Goal: Task Accomplishment & Management: Manage account settings

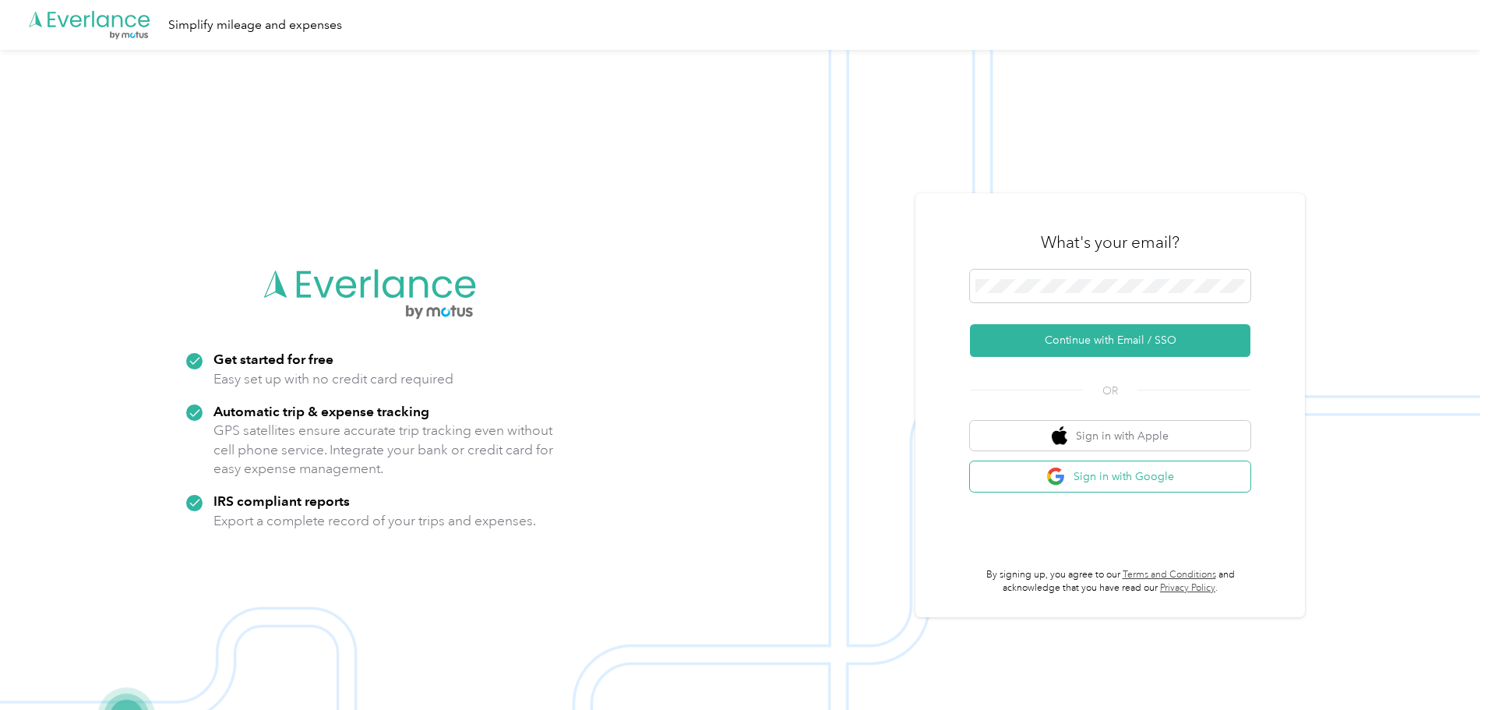
click at [1100, 476] on button "Sign in with Google" at bounding box center [1110, 476] width 280 height 30
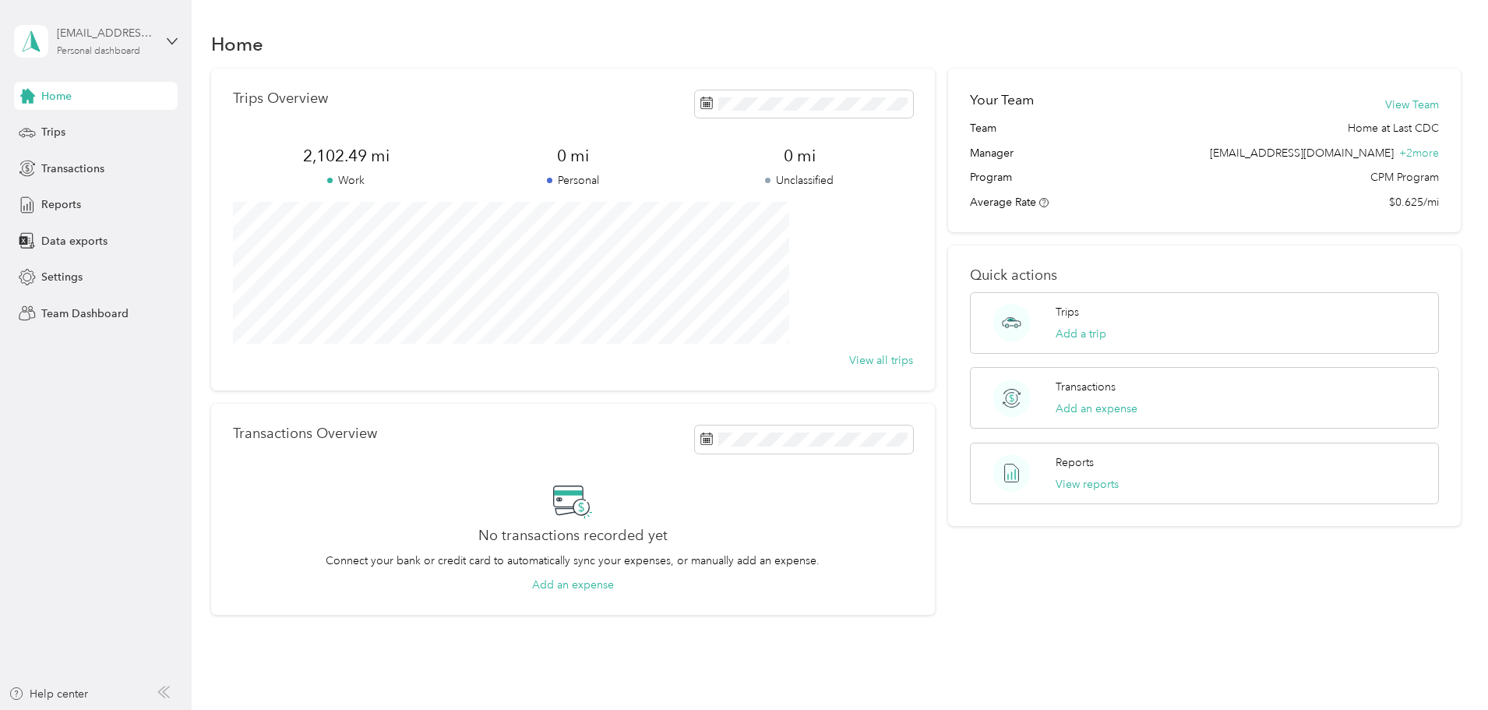
click at [147, 39] on div "[EMAIL_ADDRESS][DOMAIN_NAME]" at bounding box center [105, 33] width 97 height 16
click at [136, 125] on div "Team dashboard" at bounding box center [178, 128] width 306 height 27
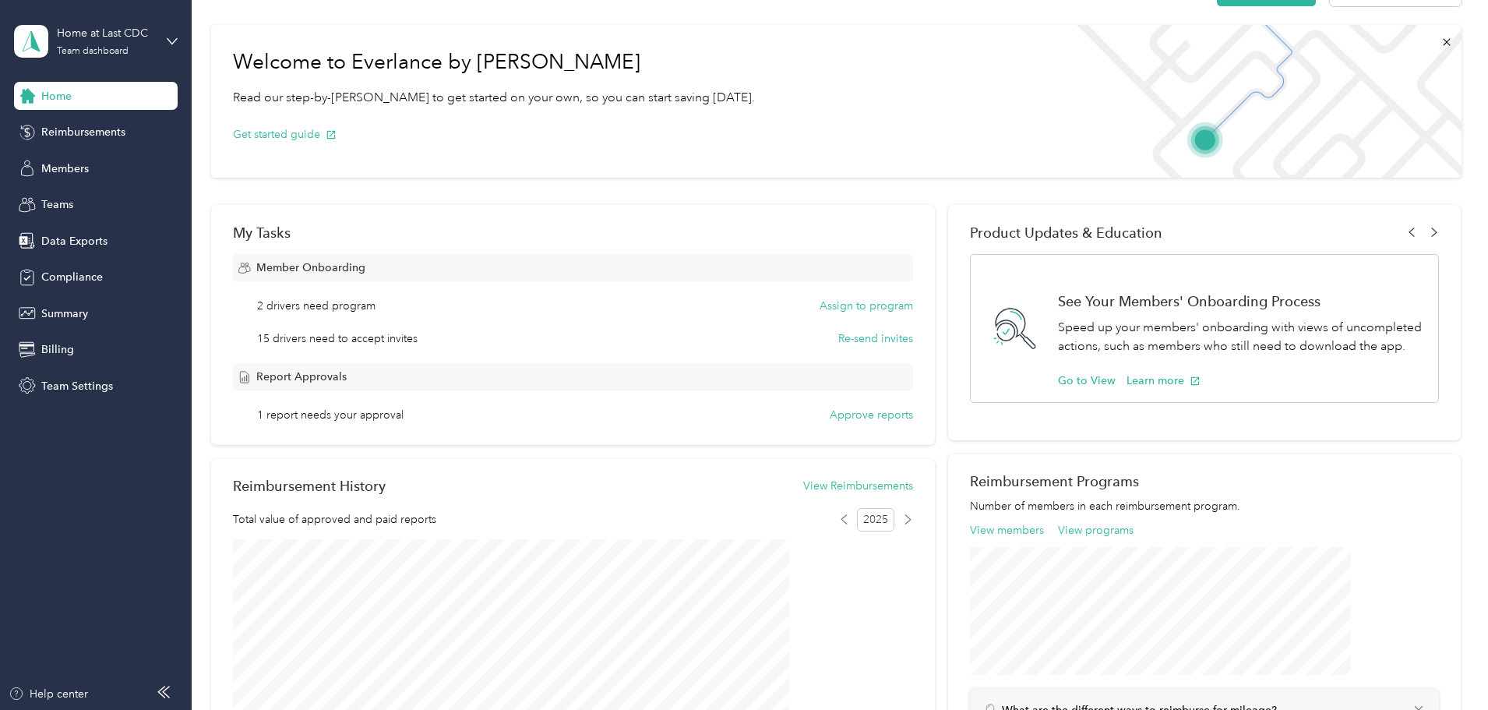
scroll to position [78, 0]
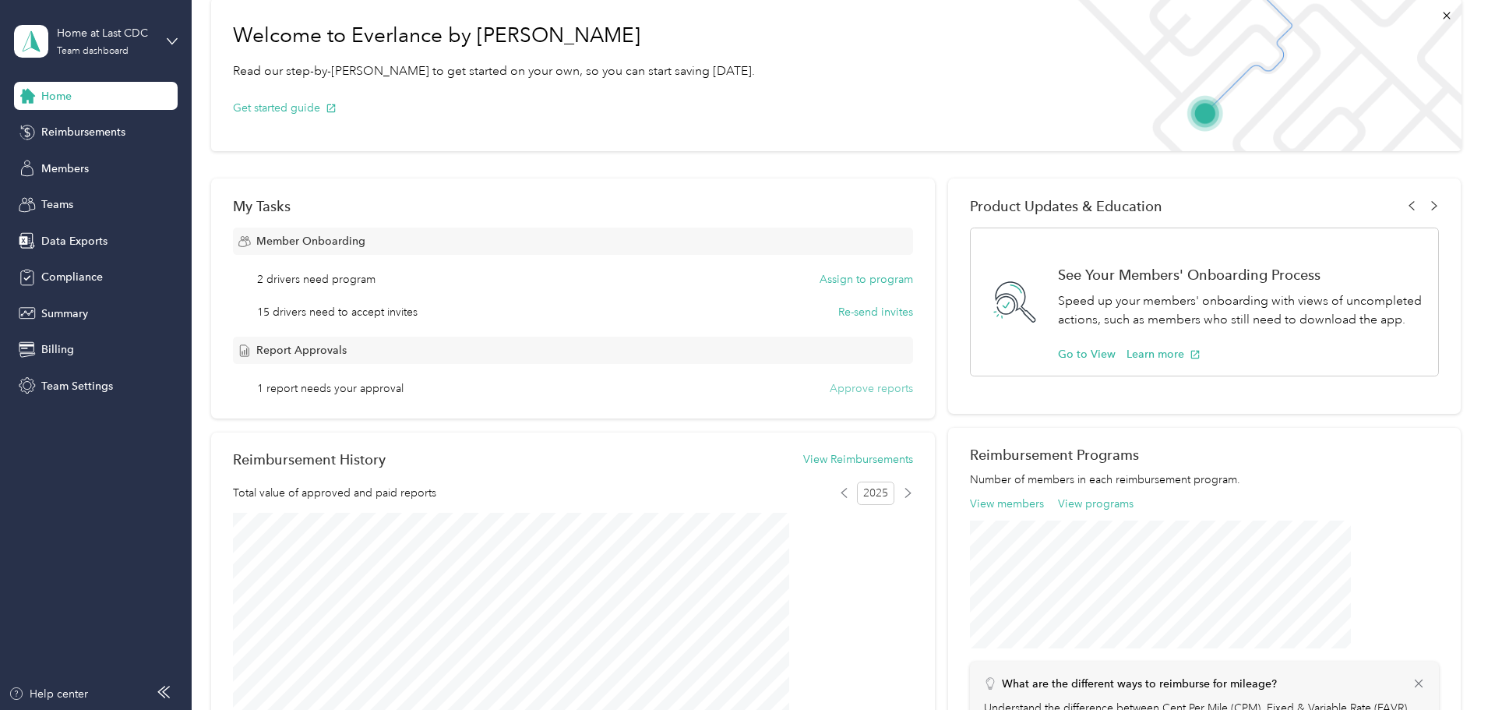
click at [860, 393] on button "Approve reports" at bounding box center [871, 388] width 83 height 16
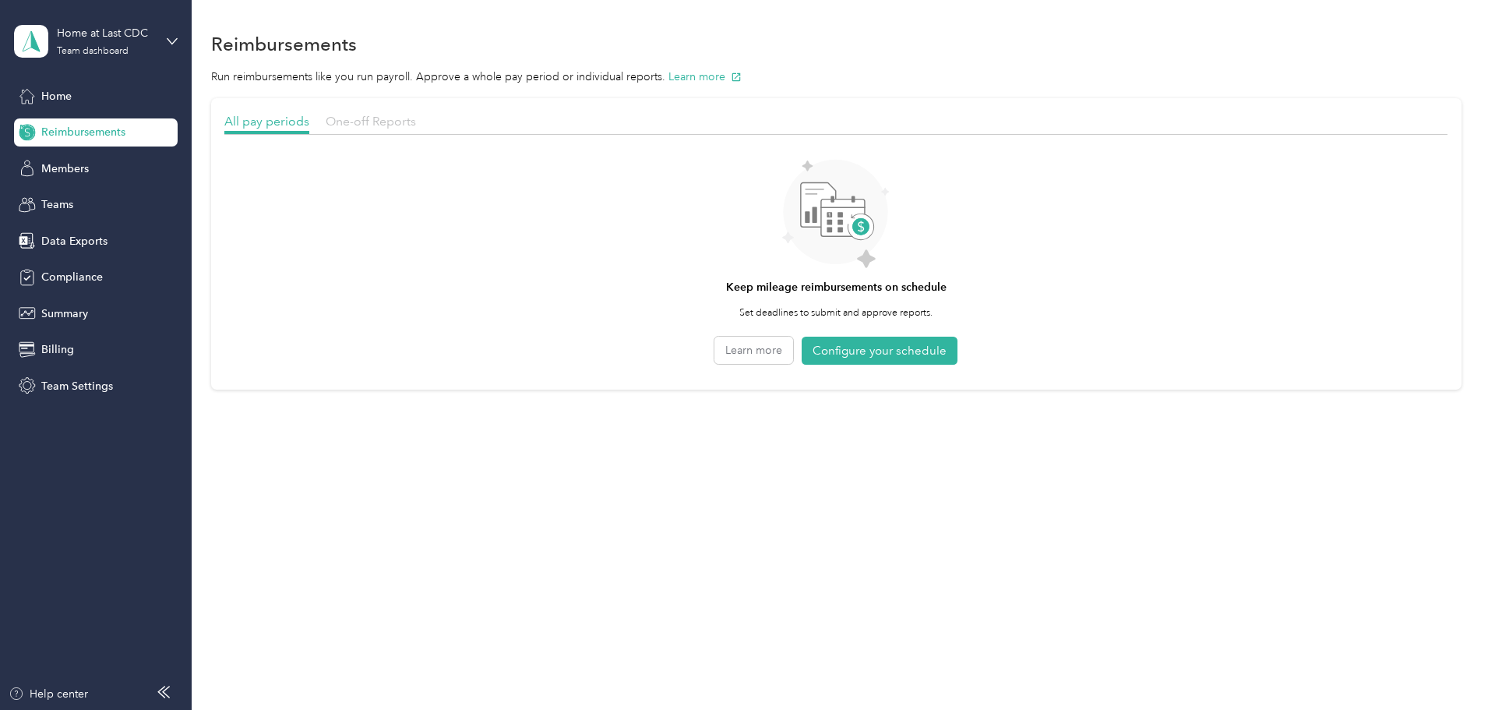
click at [416, 119] on span "One-off Reports" at bounding box center [371, 121] width 90 height 15
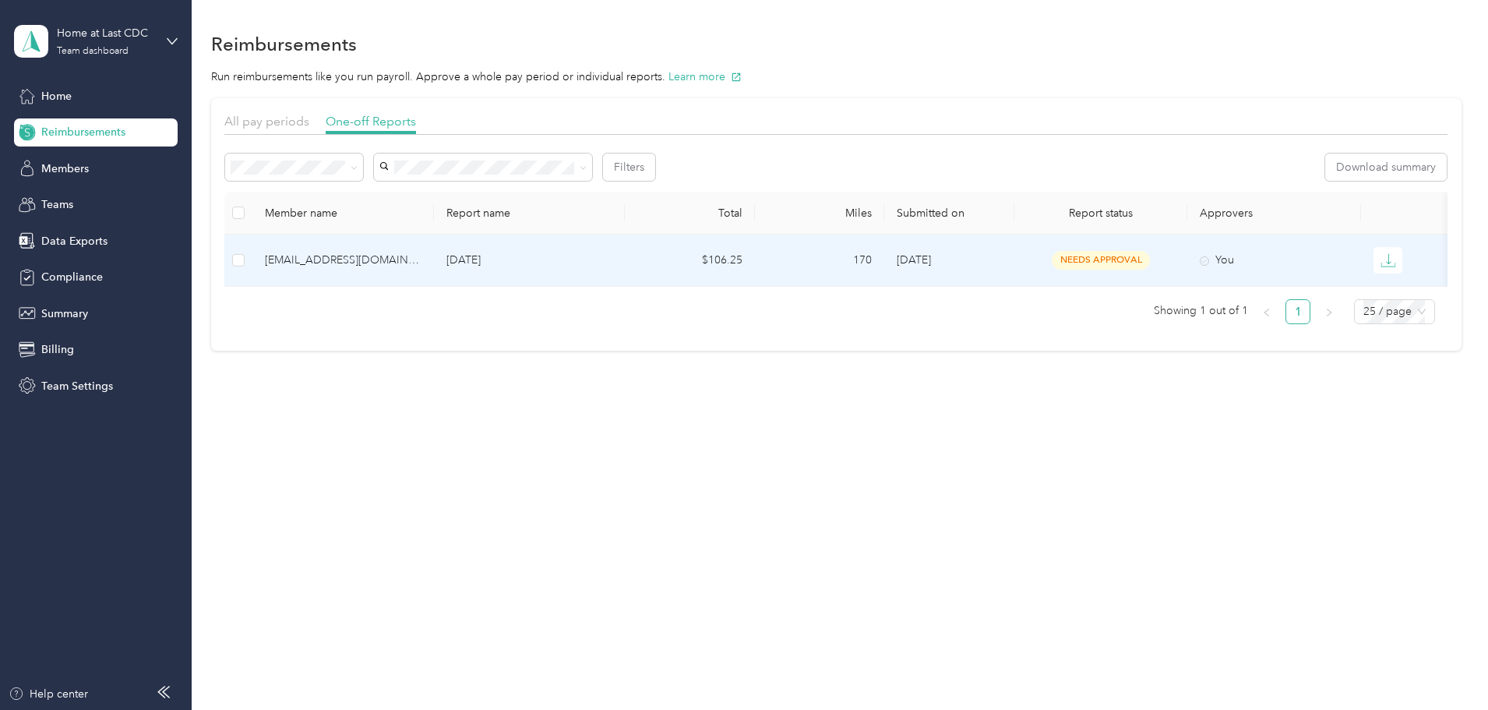
click at [1105, 265] on span "needs approval" at bounding box center [1101, 260] width 98 height 18
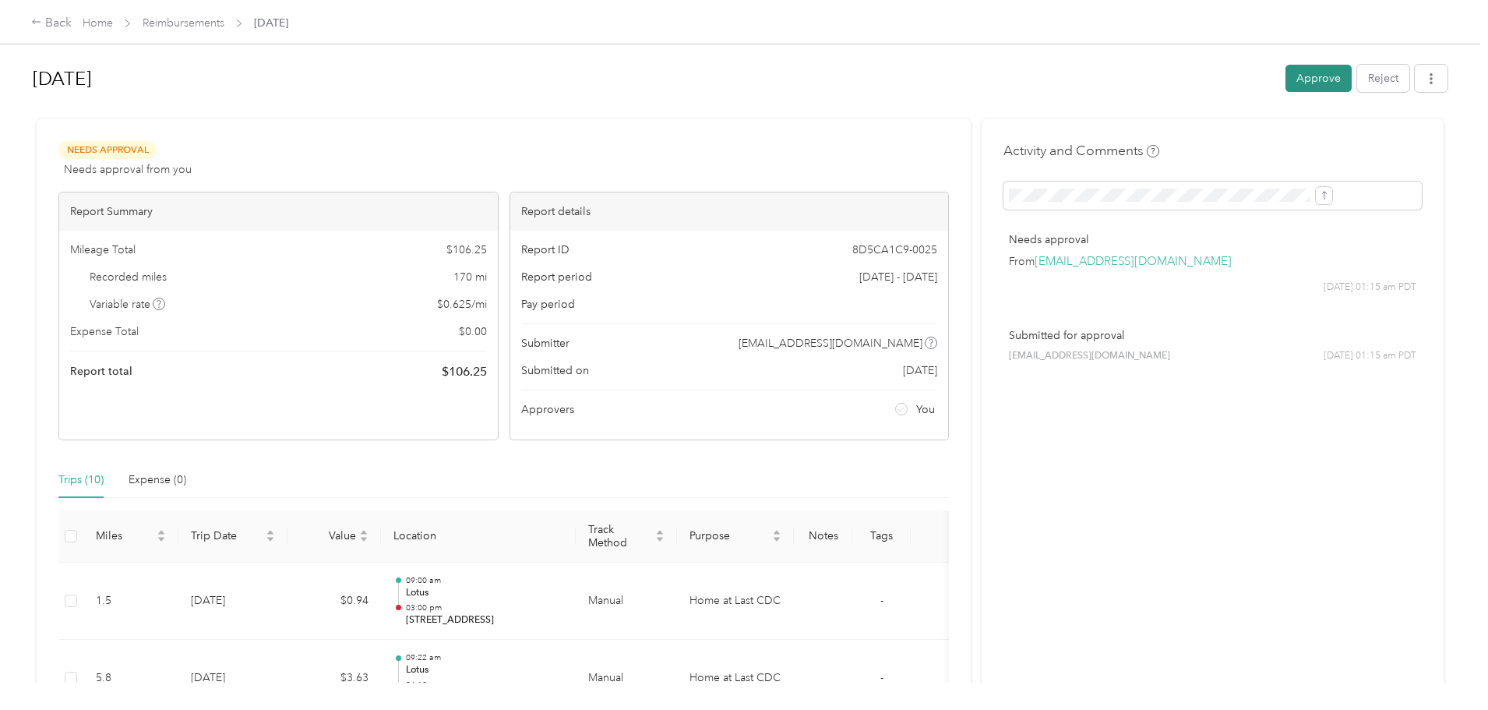
click at [1286, 76] on button "Approve" at bounding box center [1319, 78] width 66 height 27
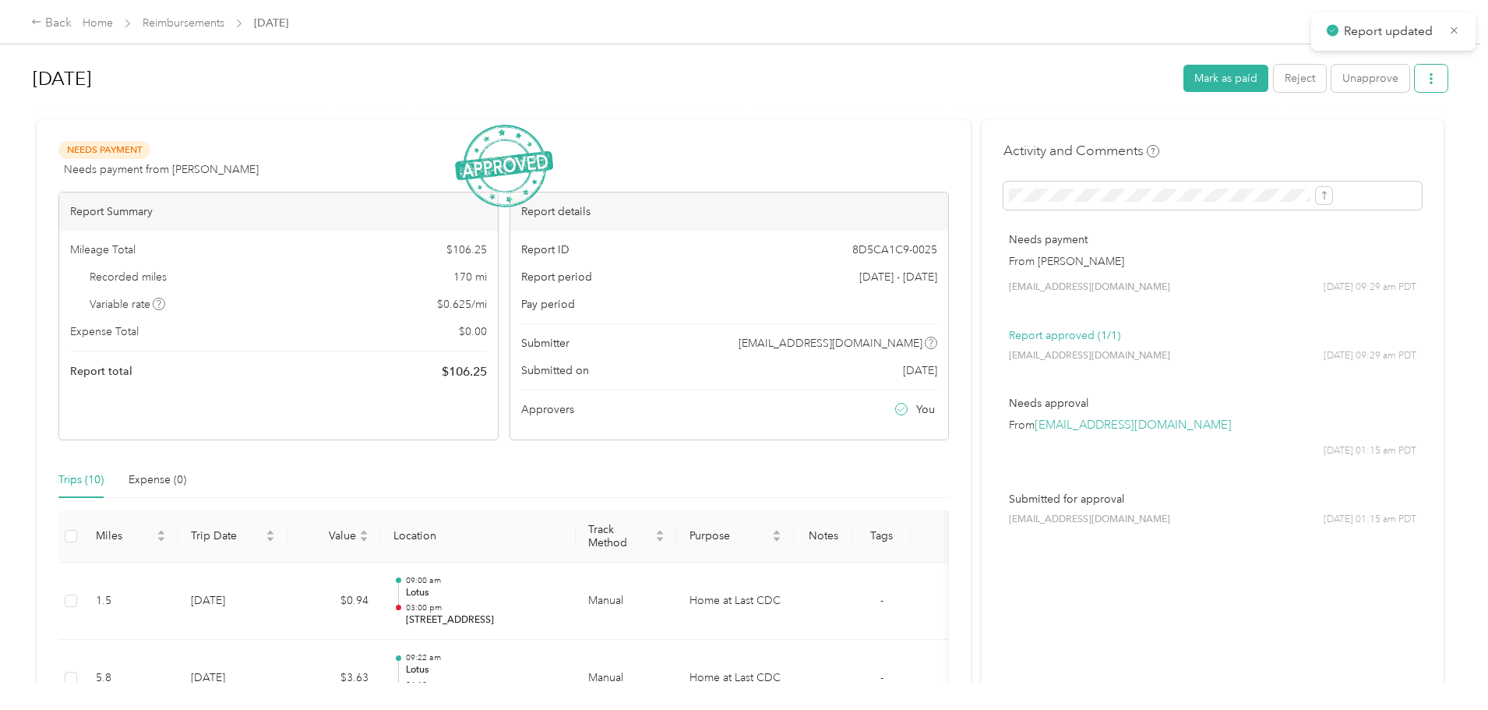
click at [1426, 84] on icon "button" at bounding box center [1431, 78] width 11 height 11
click at [1251, 139] on span "Download" at bounding box center [1258, 136] width 51 height 16
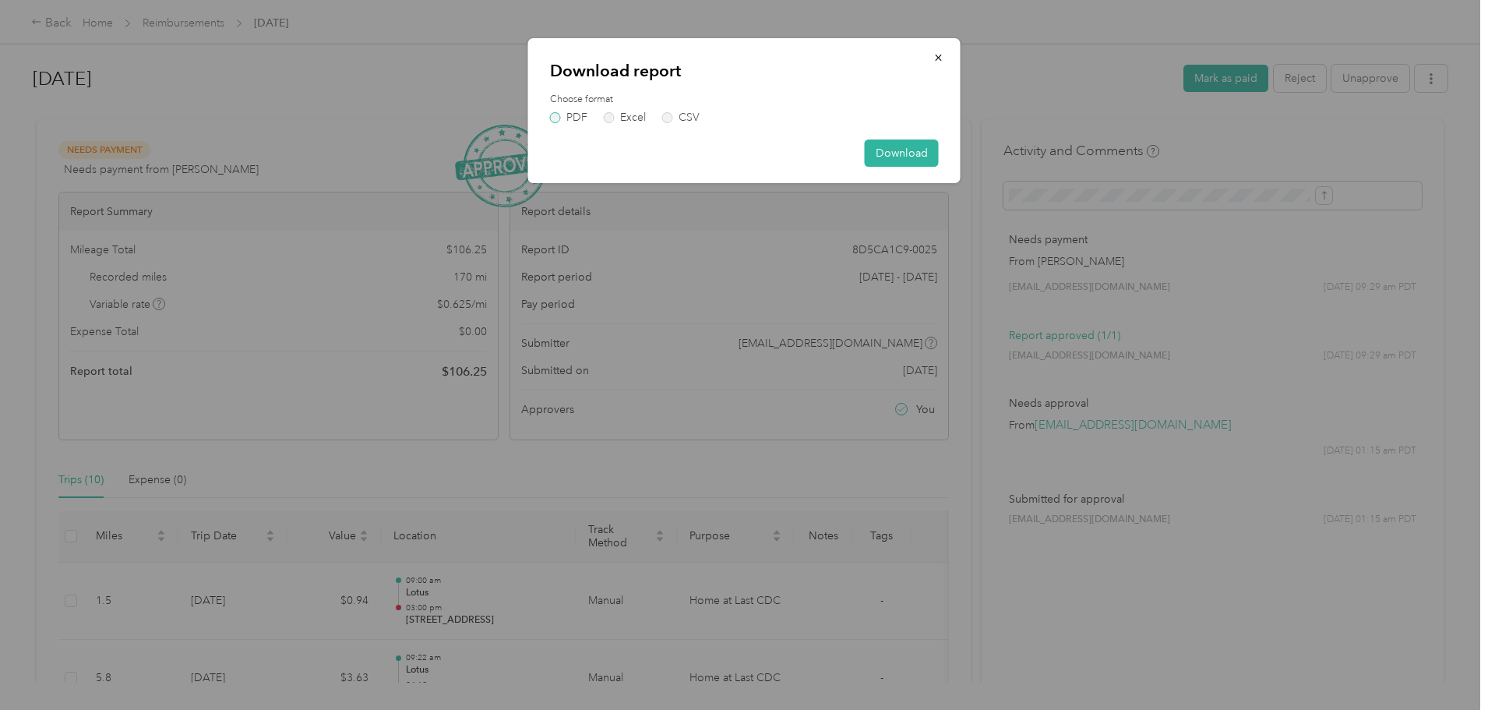
click at [555, 114] on label "PDF" at bounding box center [568, 117] width 37 height 11
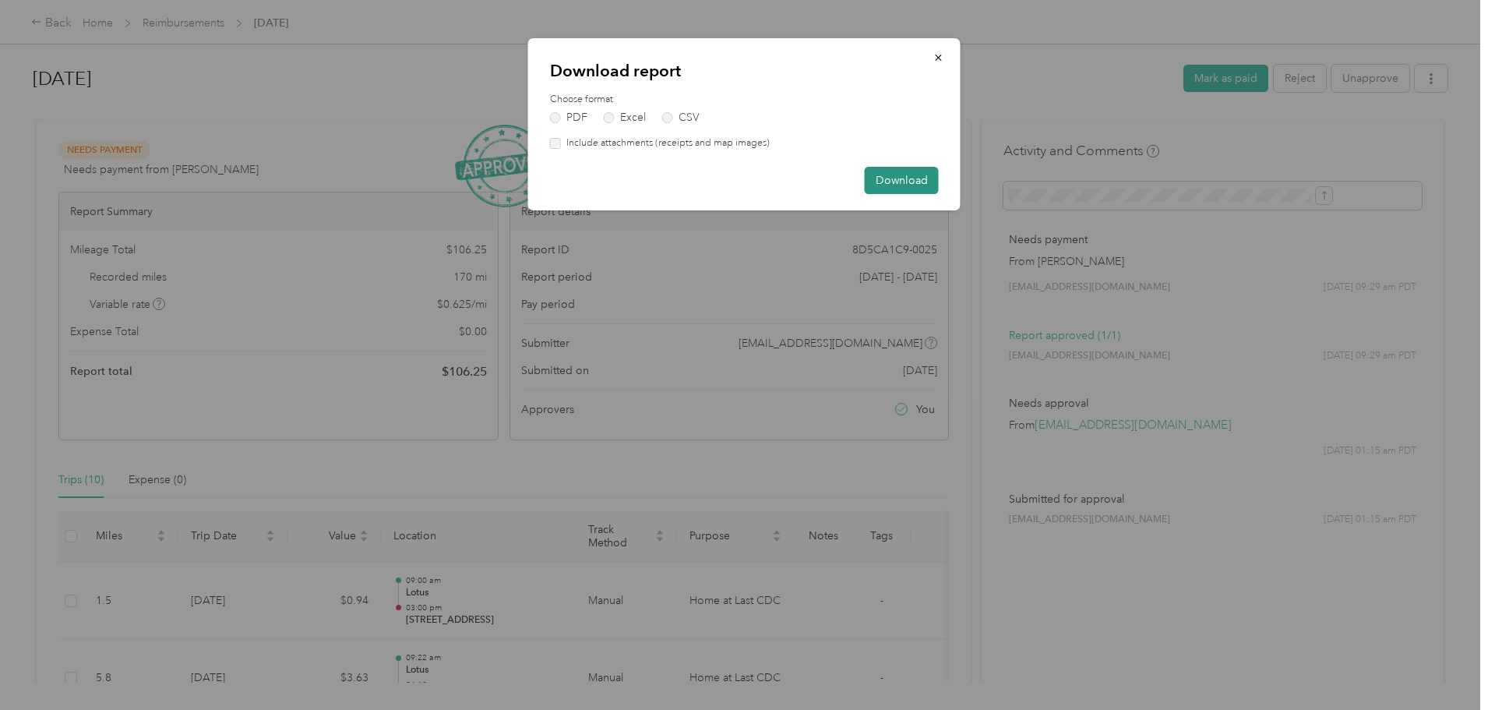
click at [902, 187] on button "Download" at bounding box center [902, 180] width 74 height 27
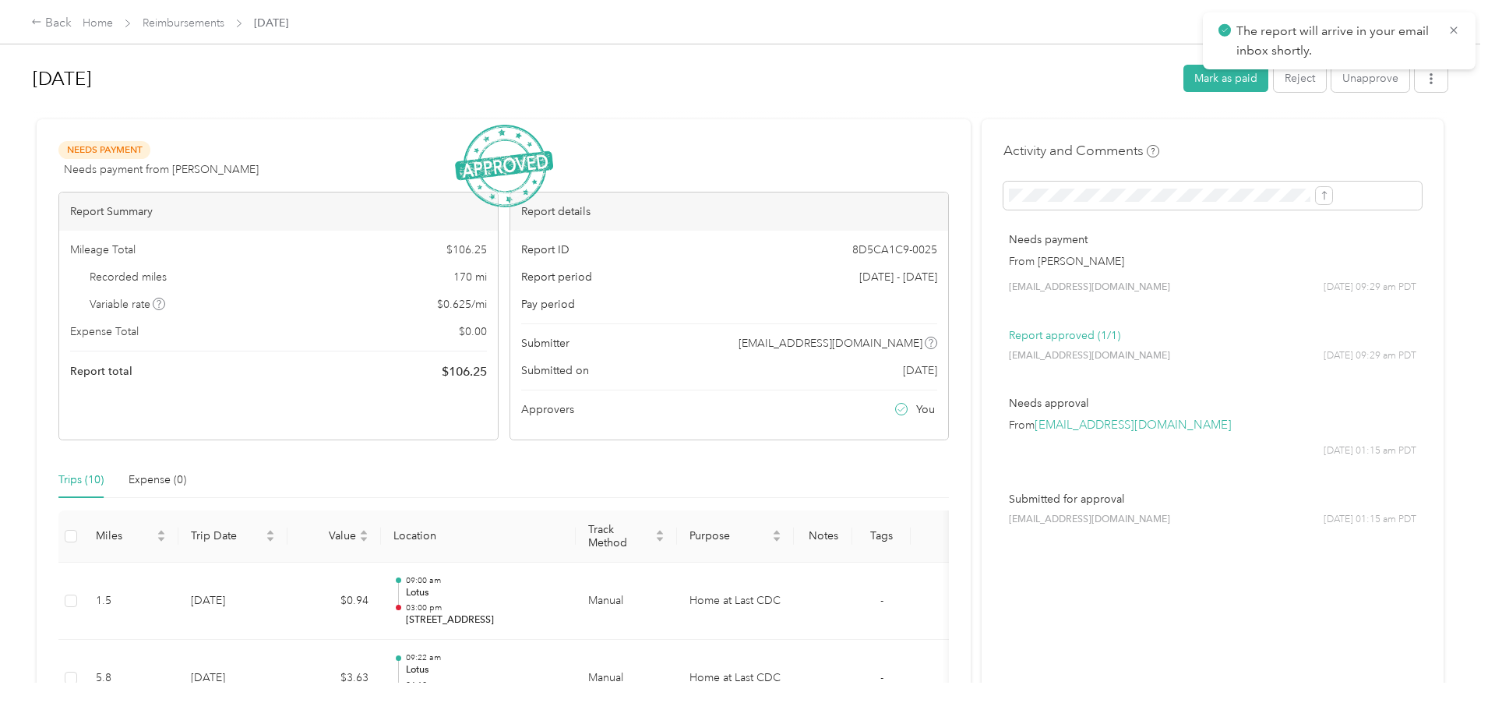
drag, startPoint x: 903, startPoint y: 185, endPoint x: 929, endPoint y: 93, distance: 95.5
click at [929, 93] on h1 "[DATE]" at bounding box center [603, 78] width 1140 height 37
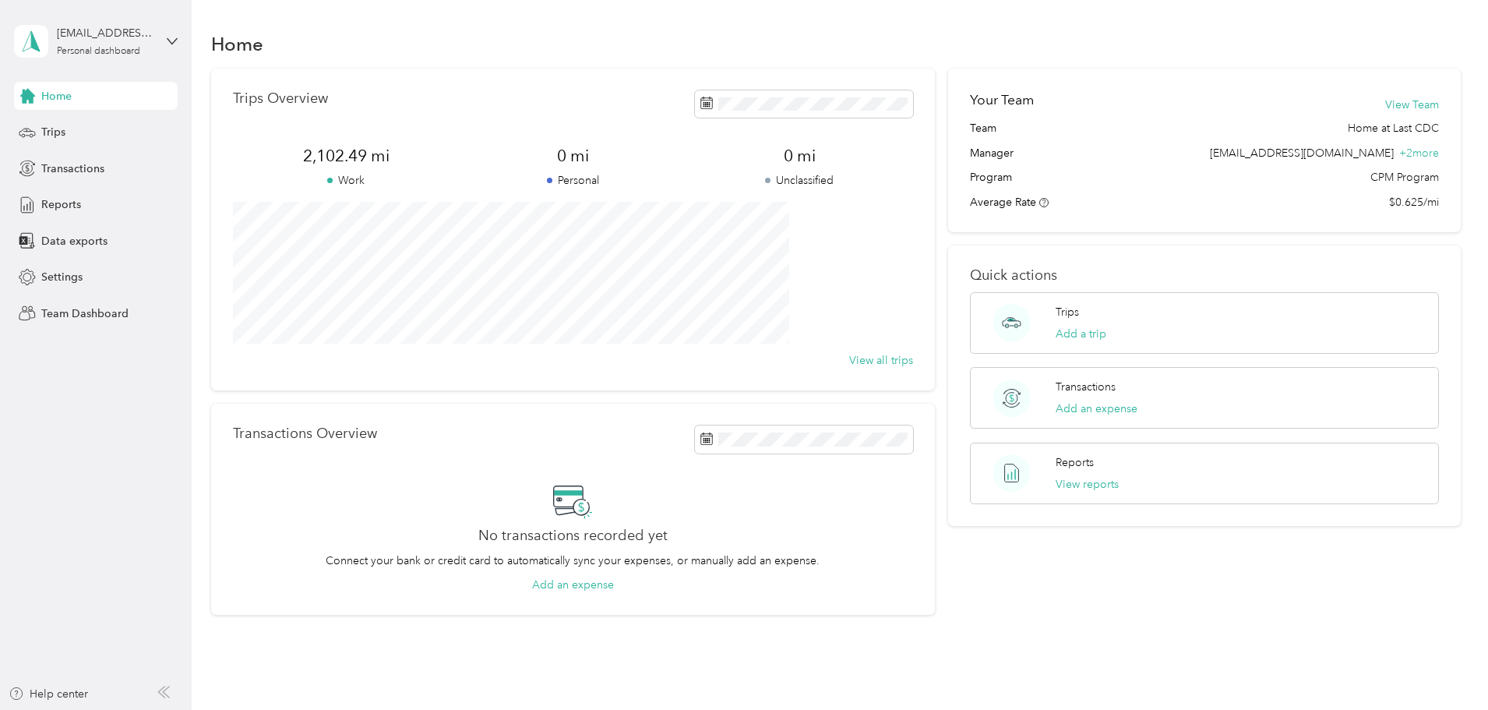
click at [154, 37] on div "[EMAIL_ADDRESS][DOMAIN_NAME] Personal dashboard" at bounding box center [96, 41] width 164 height 55
click at [102, 130] on div "Team dashboard" at bounding box center [69, 128] width 83 height 16
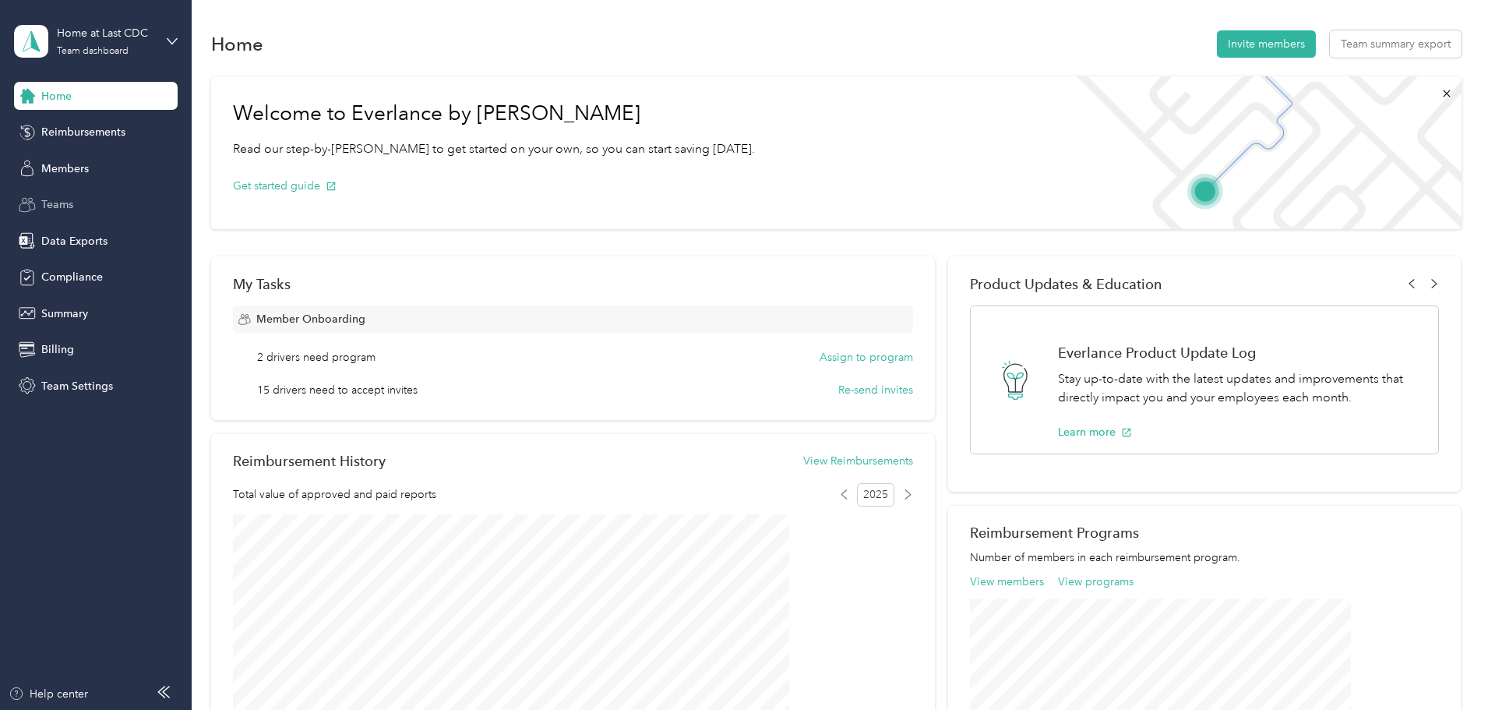
click at [67, 206] on span "Teams" at bounding box center [57, 204] width 32 height 16
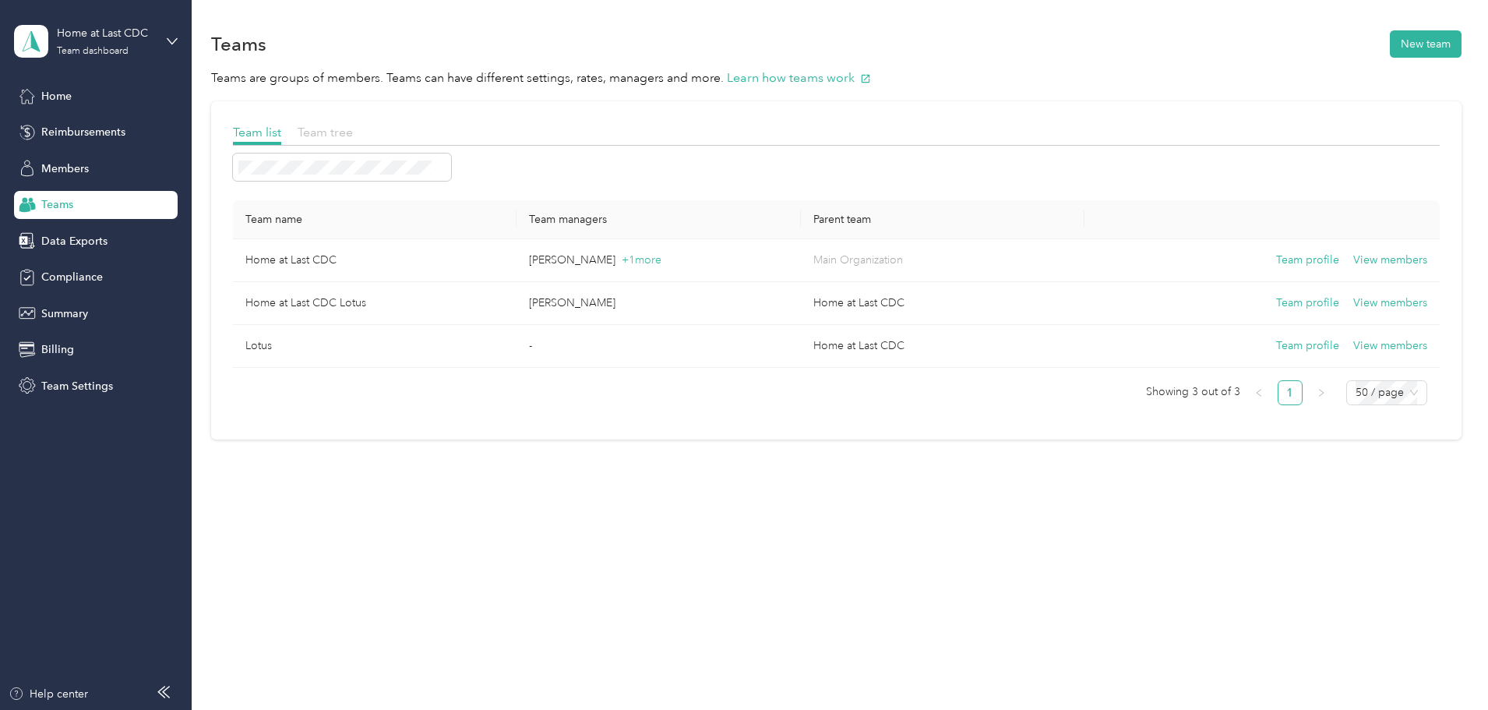
click at [353, 134] on span "Team tree" at bounding box center [325, 132] width 55 height 15
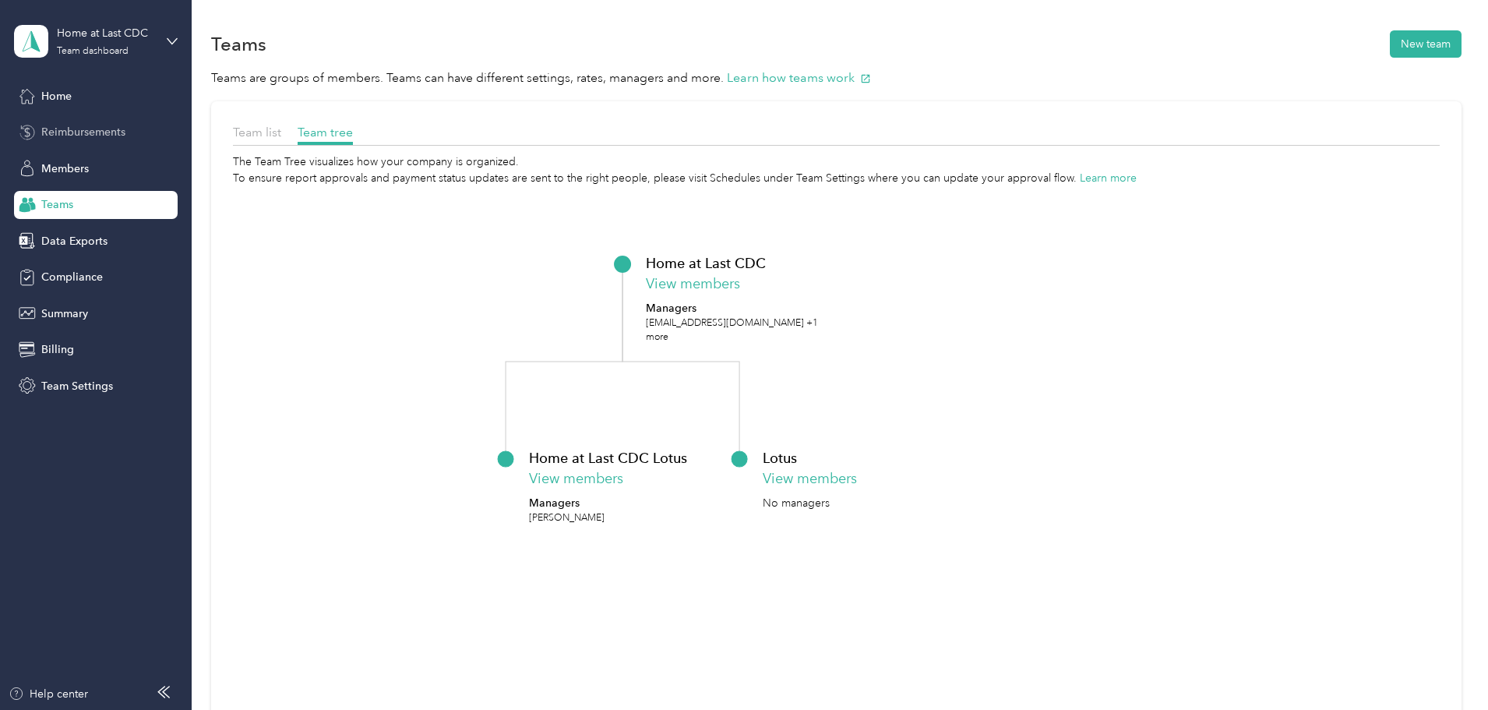
click at [83, 133] on span "Reimbursements" at bounding box center [83, 132] width 84 height 16
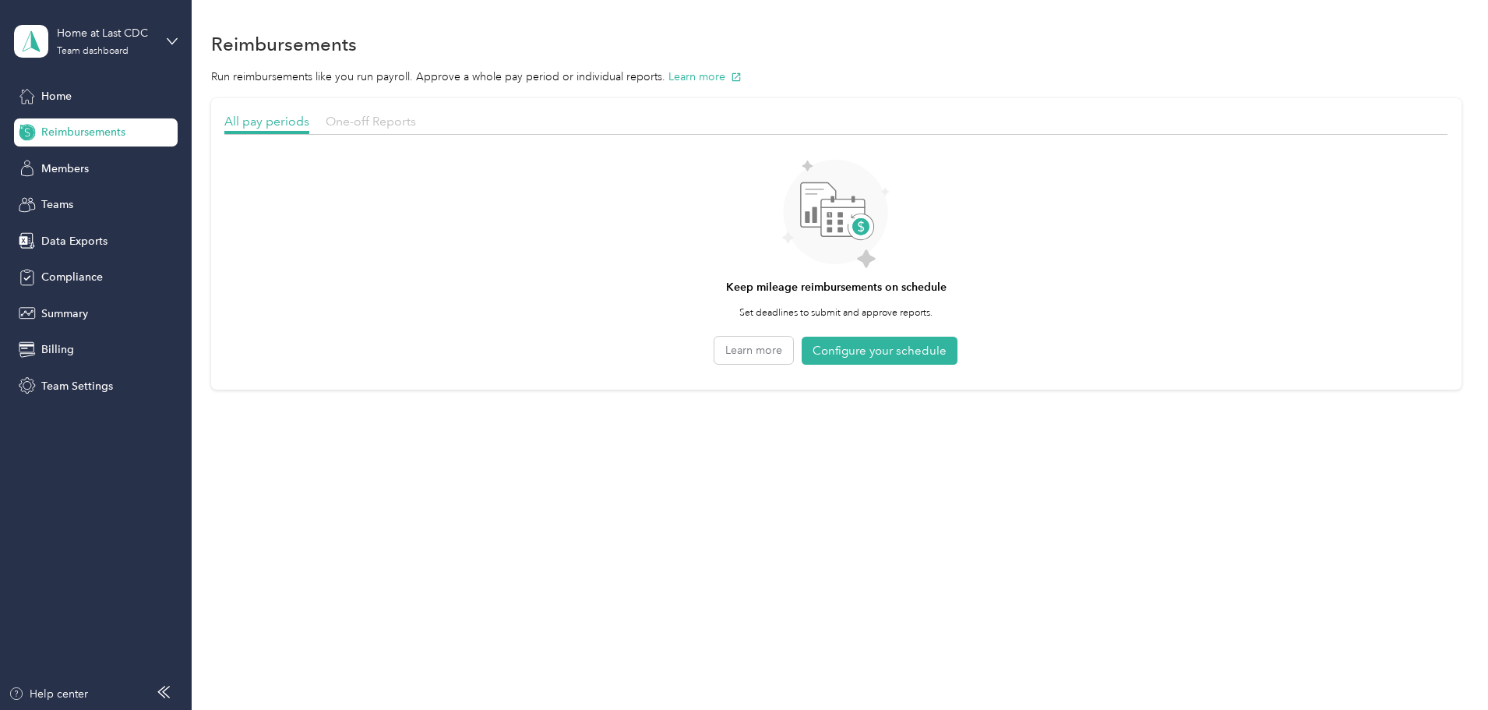
click at [416, 119] on span "One-off Reports" at bounding box center [371, 121] width 90 height 15
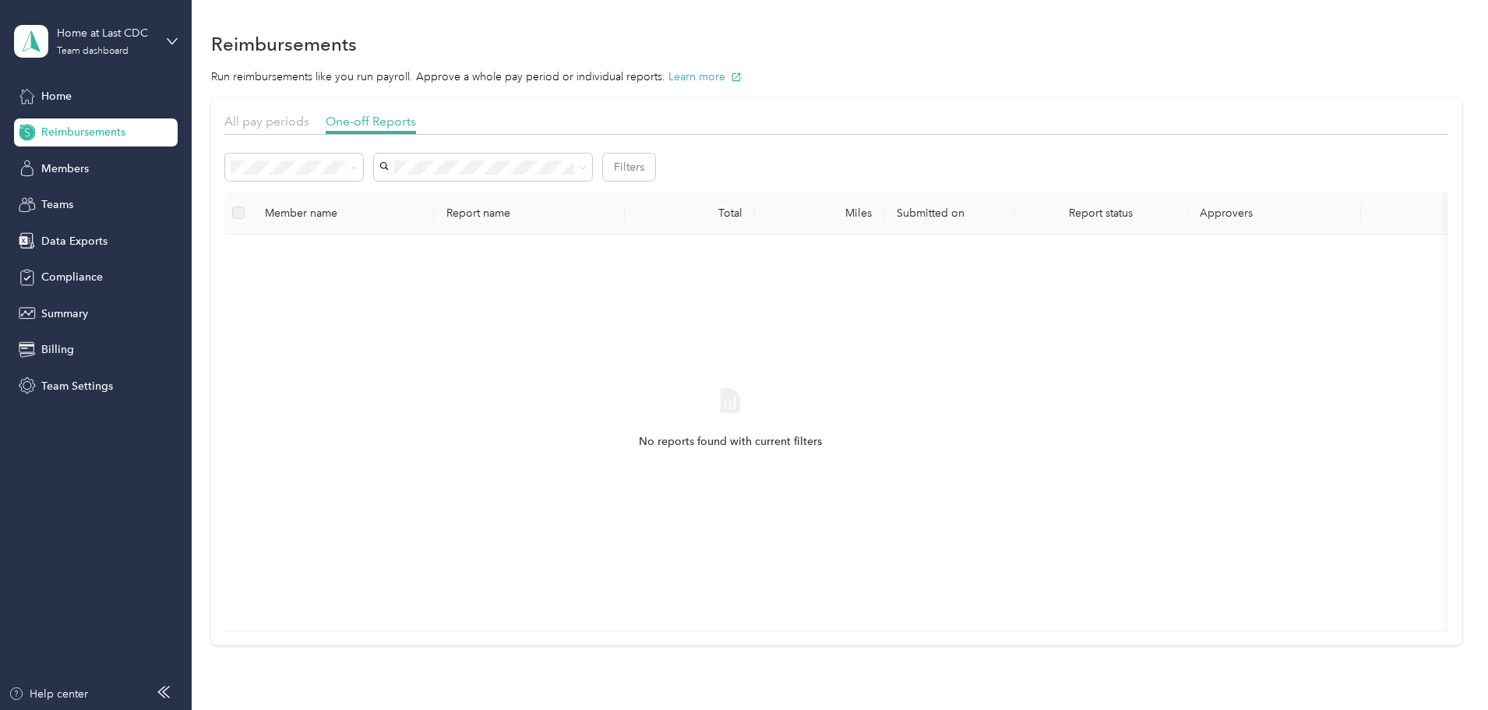
click at [404, 270] on div "Approved" at bounding box center [398, 278] width 116 height 16
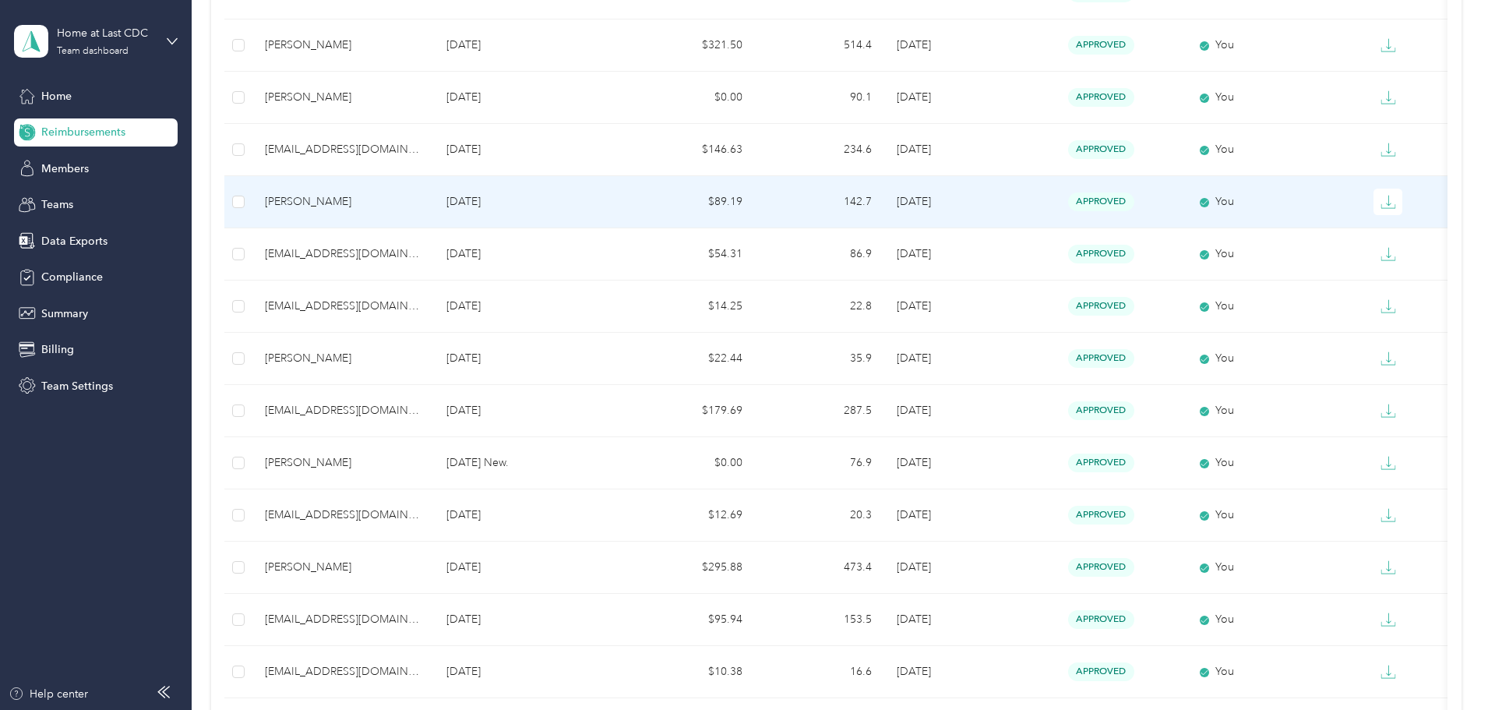
scroll to position [1066, 0]
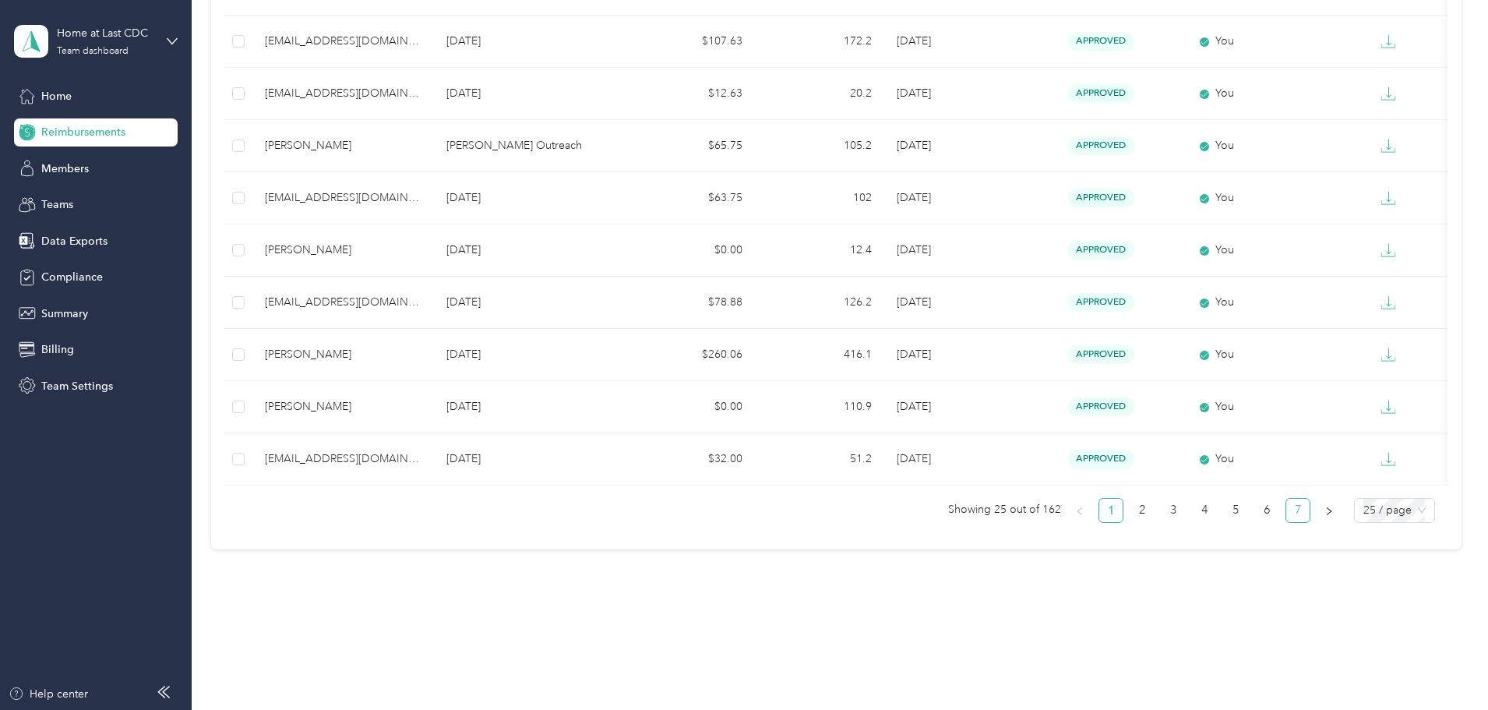
click at [1286, 513] on link "7" at bounding box center [1297, 510] width 23 height 23
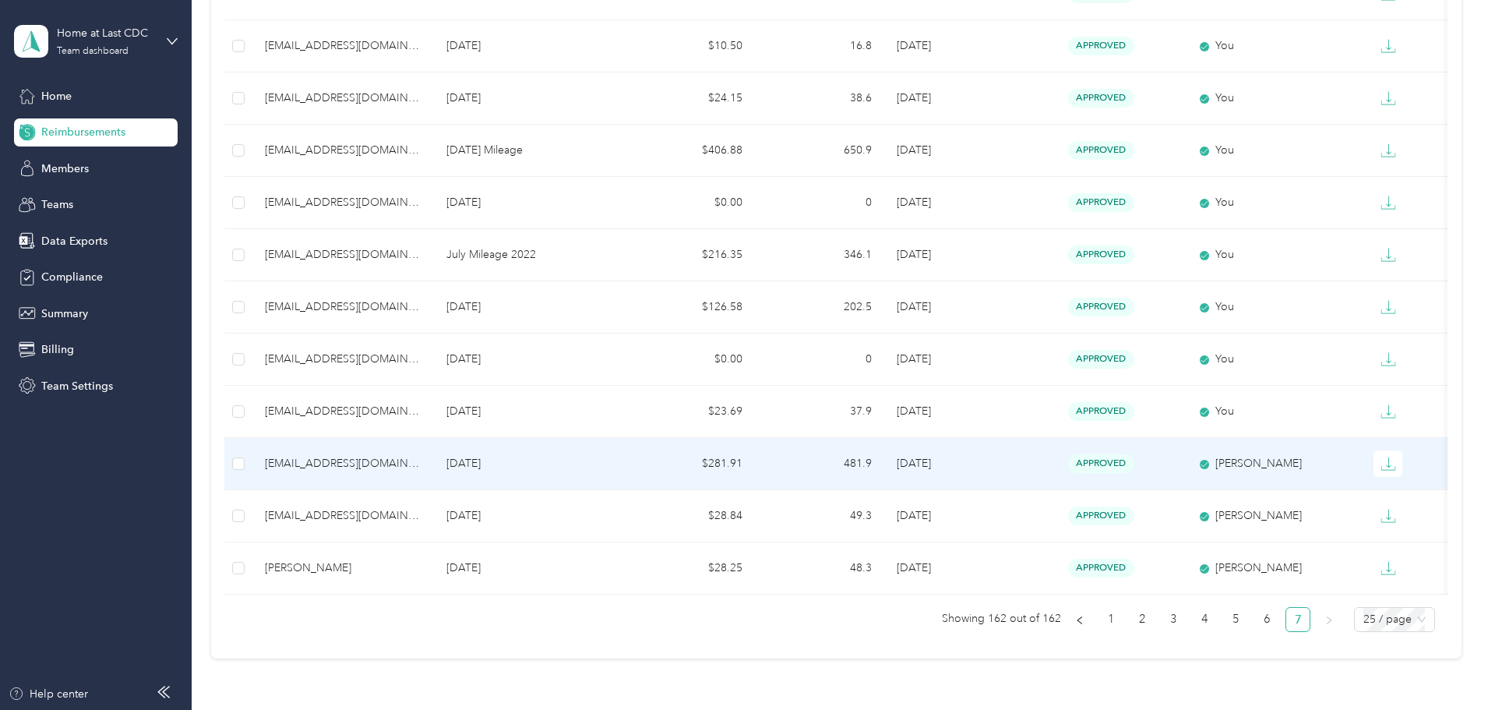
scroll to position [387, 0]
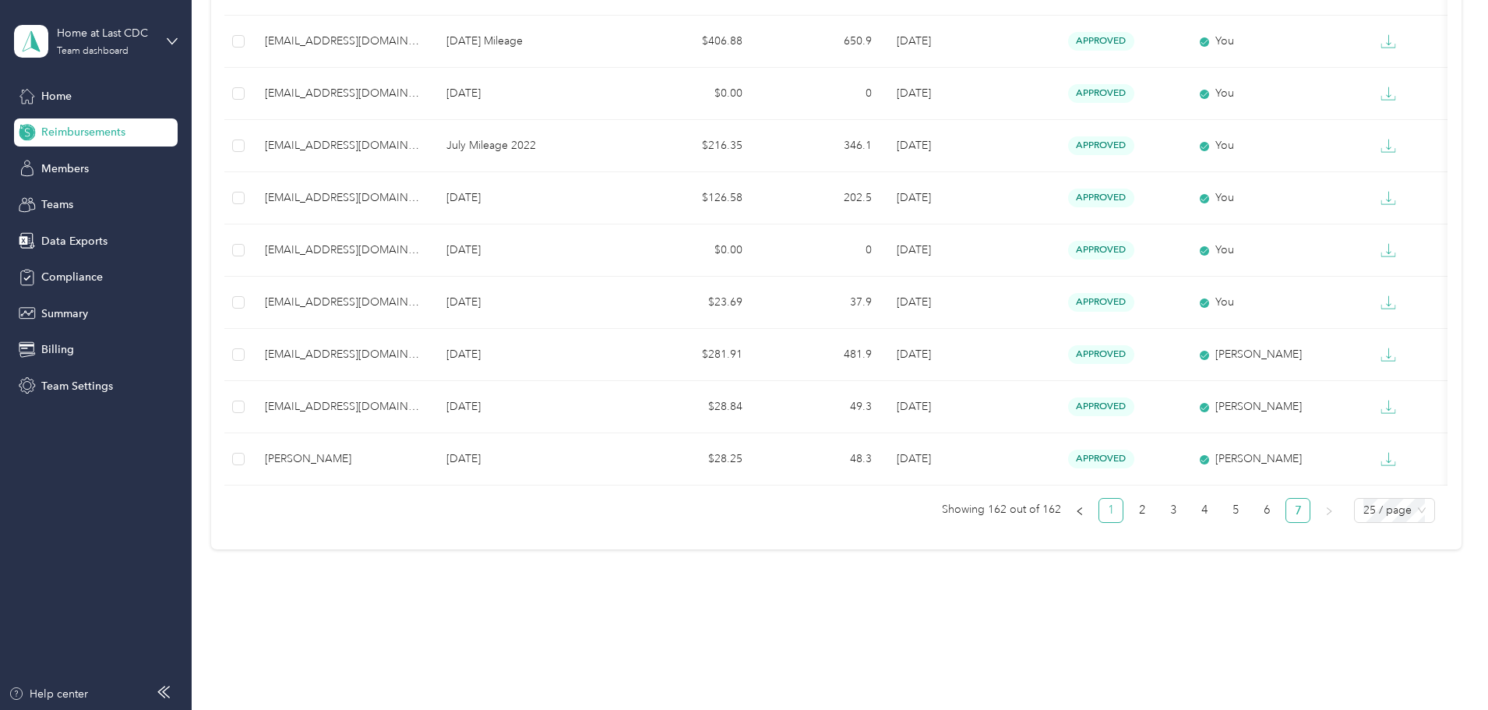
click at [1099, 511] on link "1" at bounding box center [1110, 510] width 23 height 23
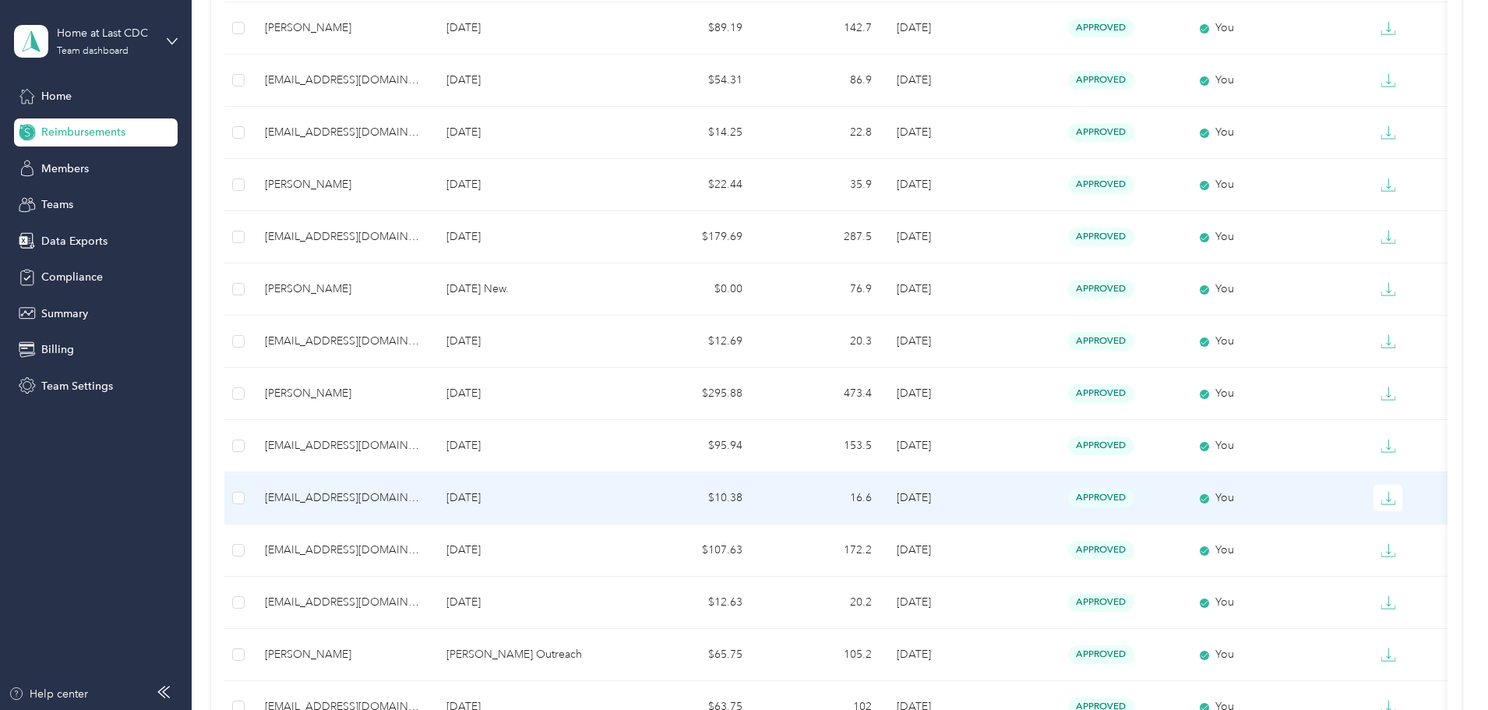
scroll to position [701, 0]
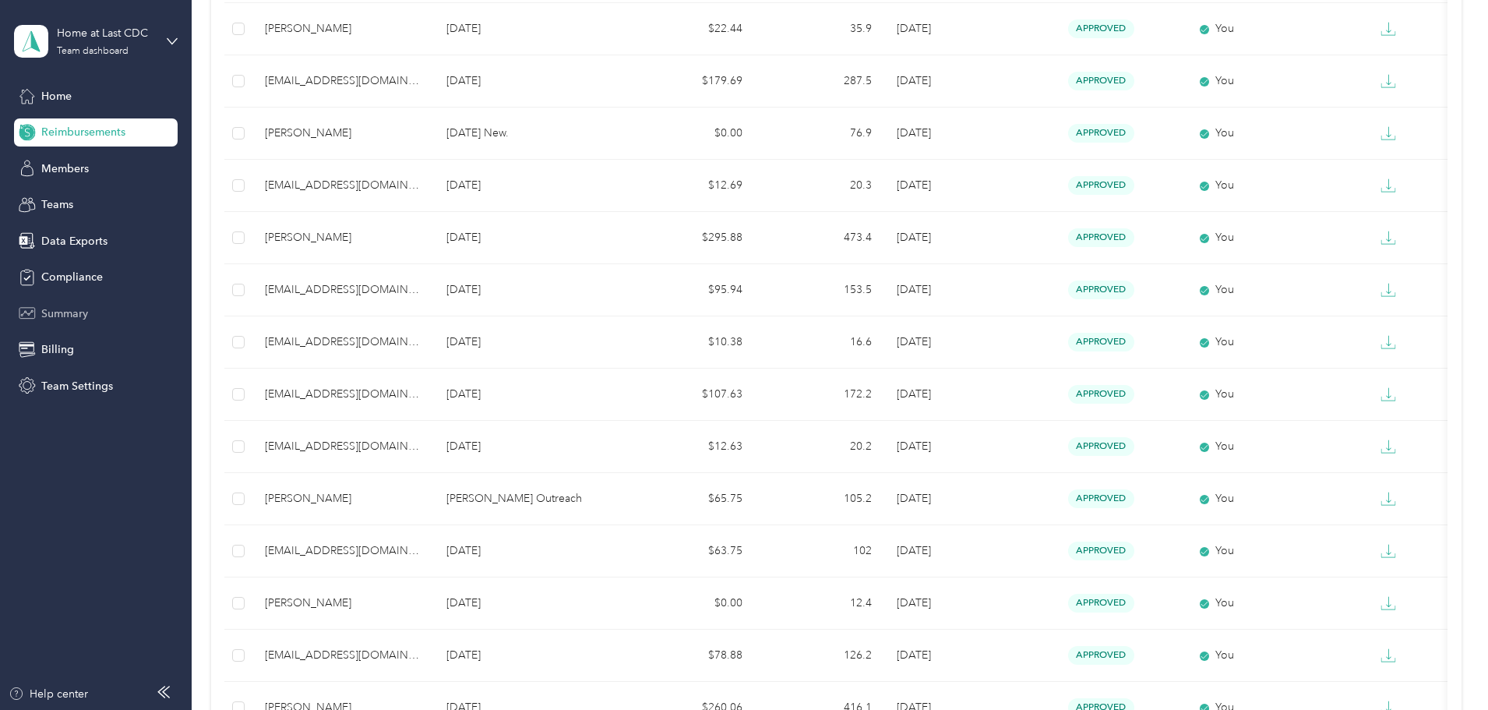
click at [73, 312] on span "Summary" at bounding box center [64, 313] width 47 height 16
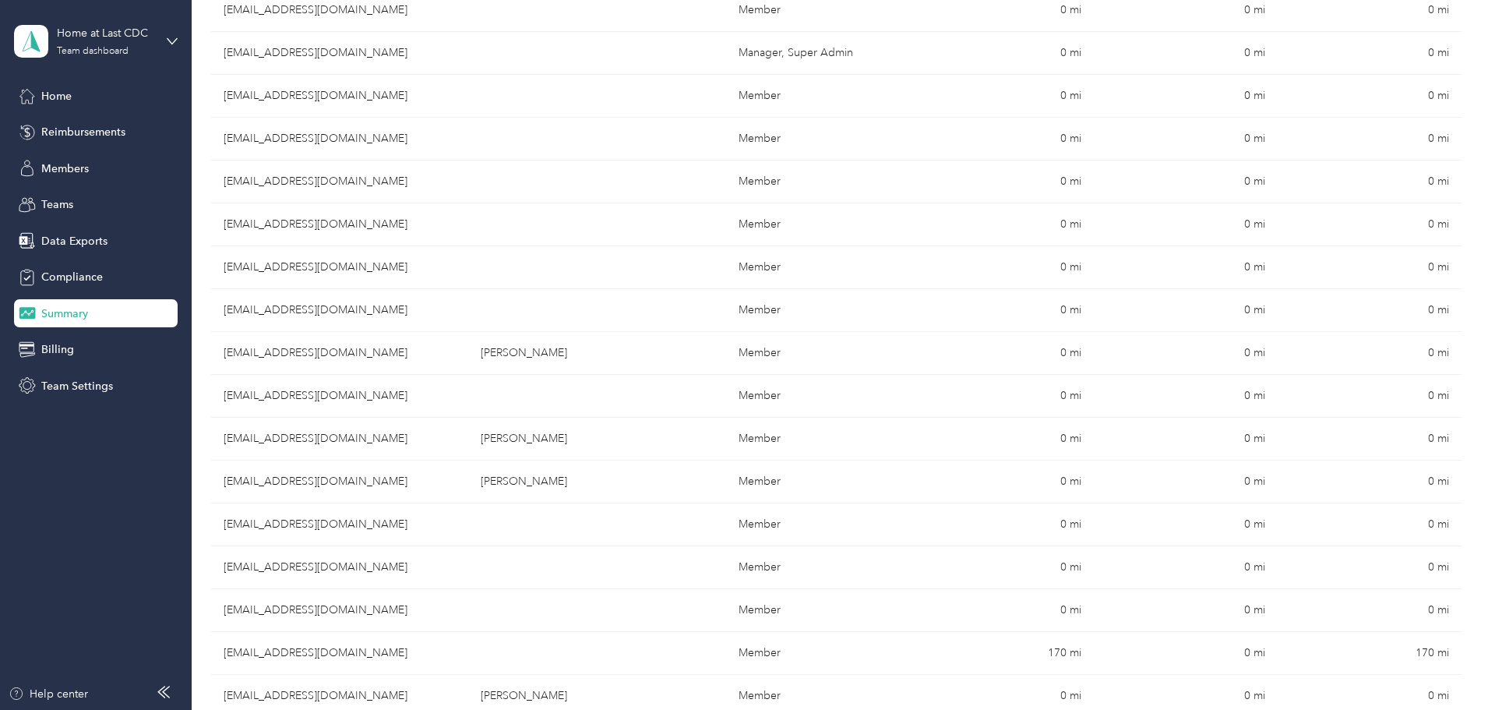
scroll to position [467, 0]
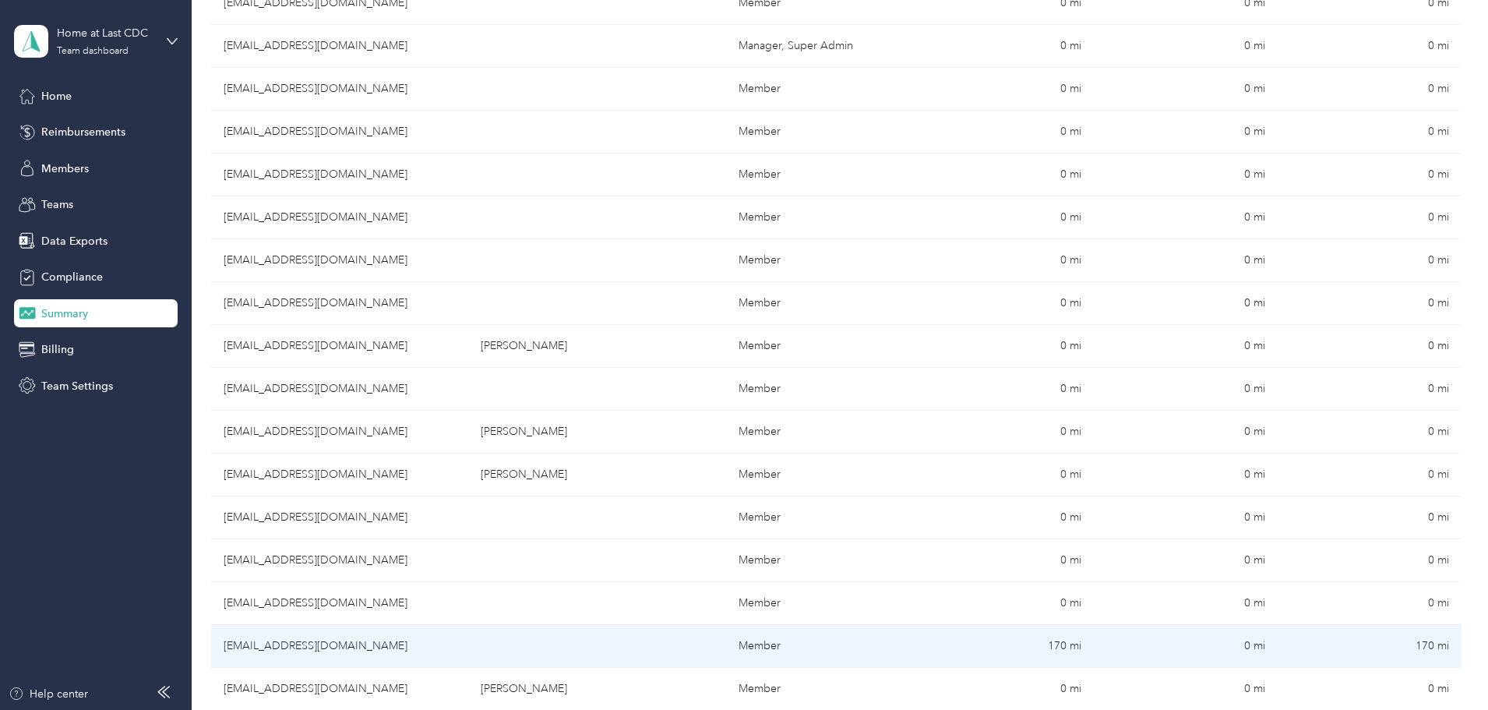
click at [433, 644] on td "[EMAIL_ADDRESS][DOMAIN_NAME]" at bounding box center [339, 646] width 257 height 43
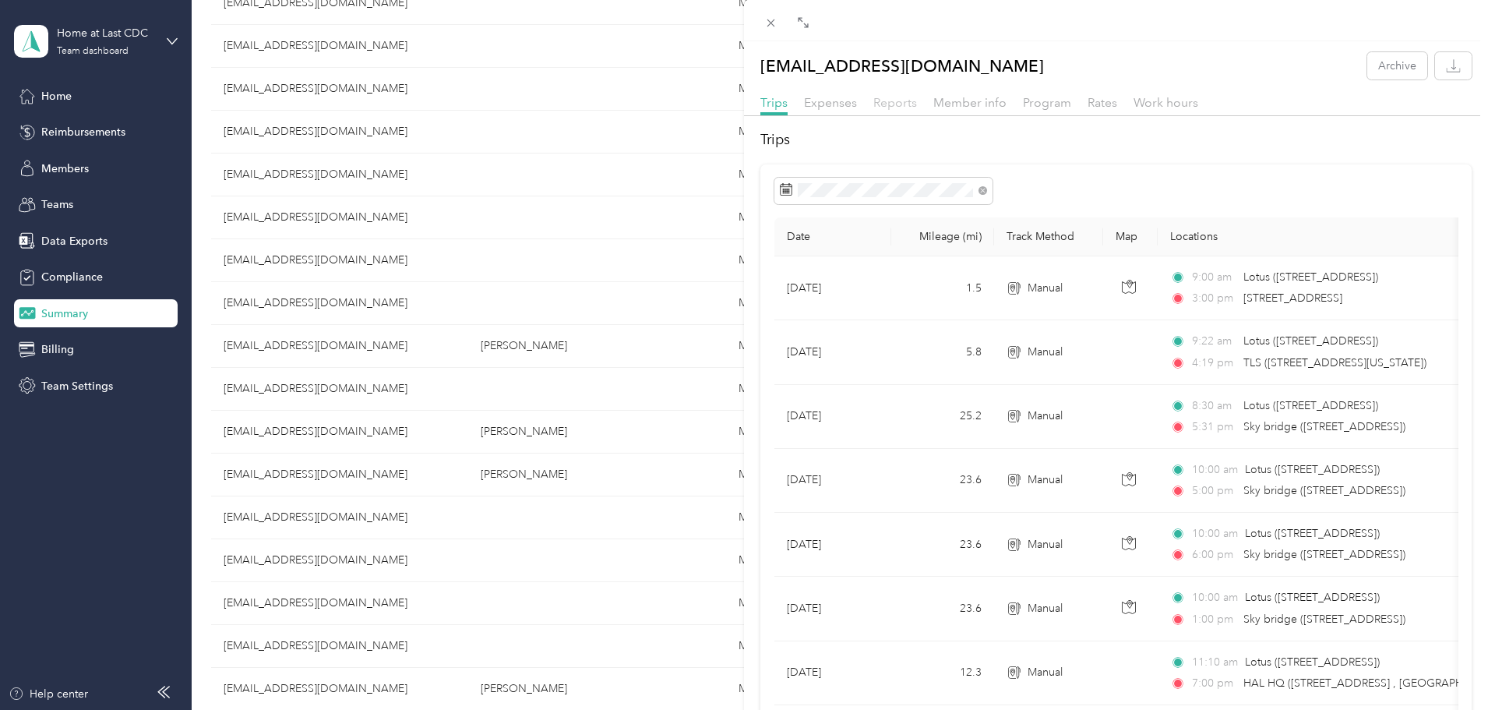
click at [897, 103] on span "Reports" at bounding box center [895, 102] width 44 height 15
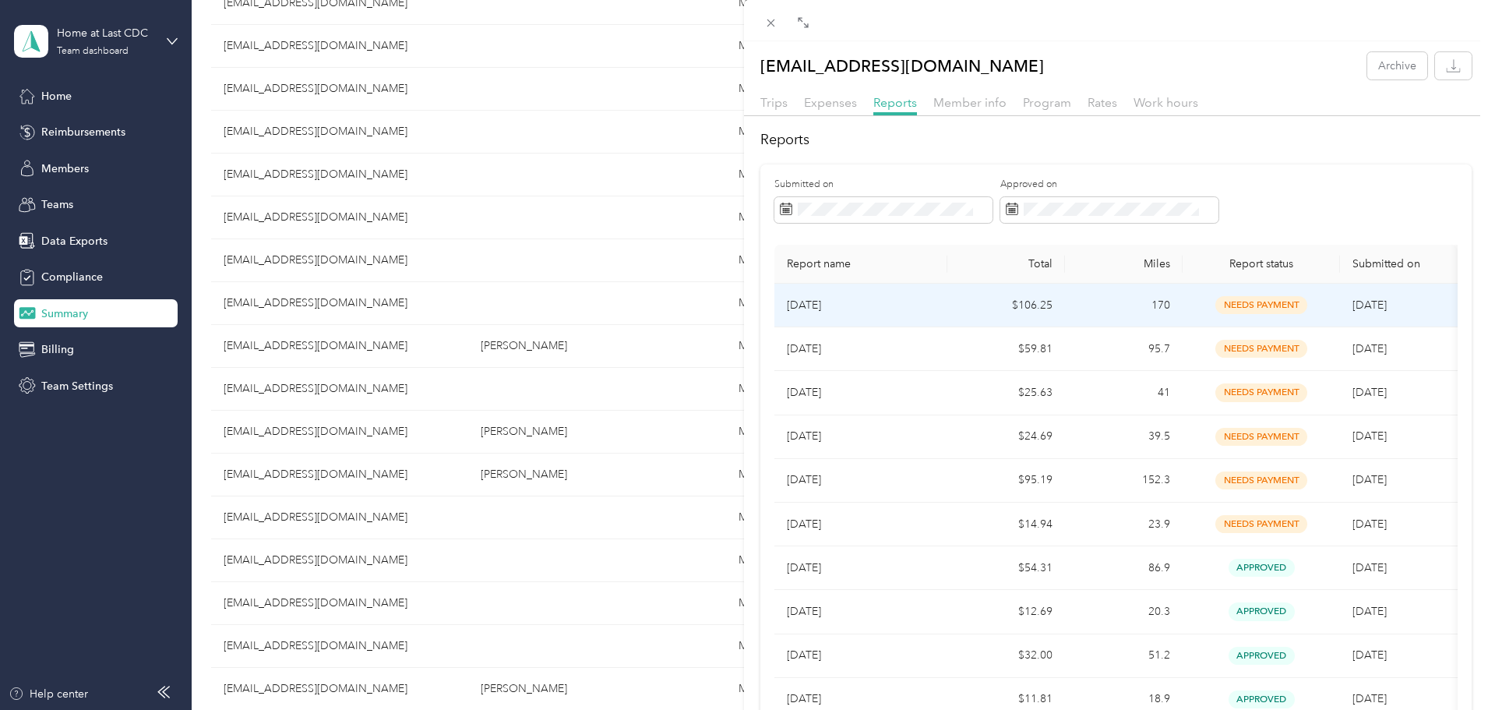
click at [1085, 298] on td "170" at bounding box center [1124, 306] width 118 height 44
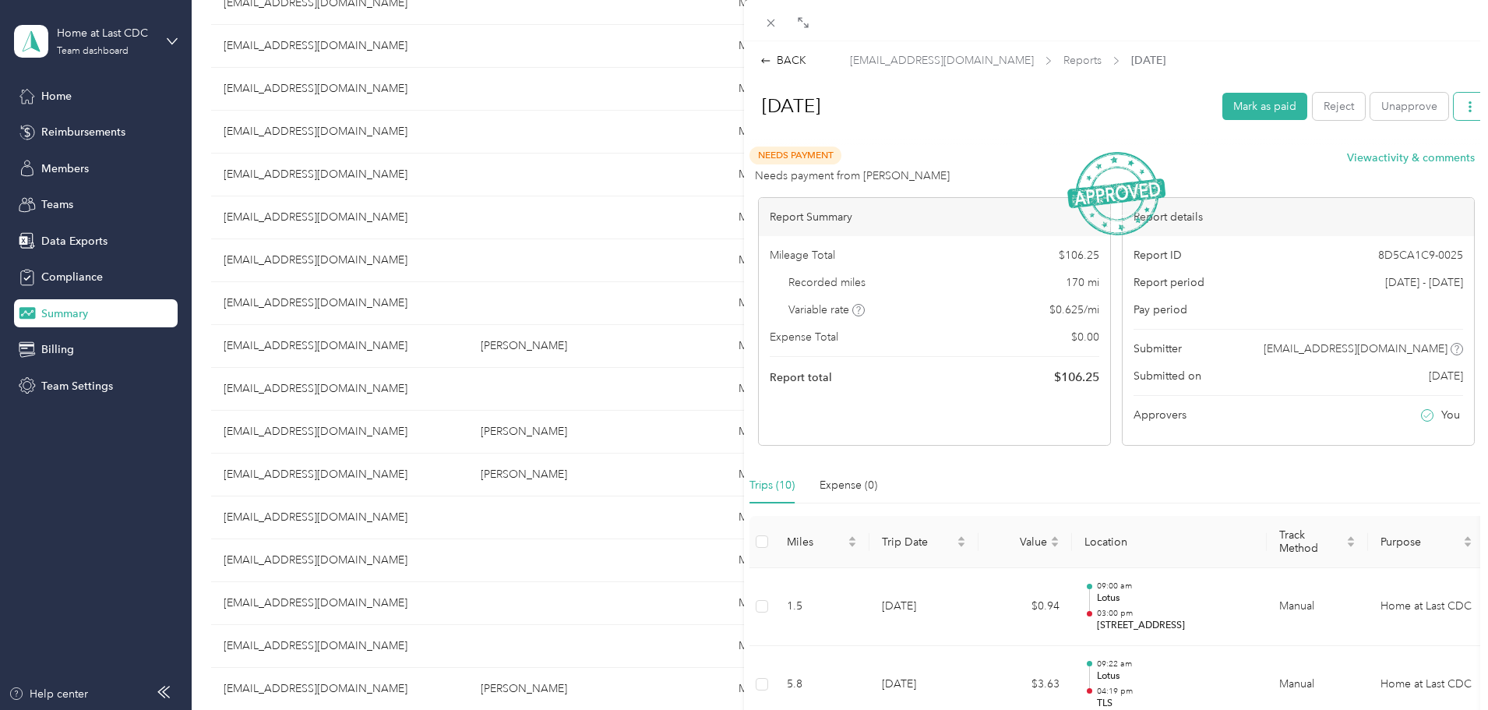
click at [1454, 112] on button "button" at bounding box center [1470, 106] width 33 height 27
click at [1423, 159] on span "Download" at bounding box center [1413, 163] width 51 height 16
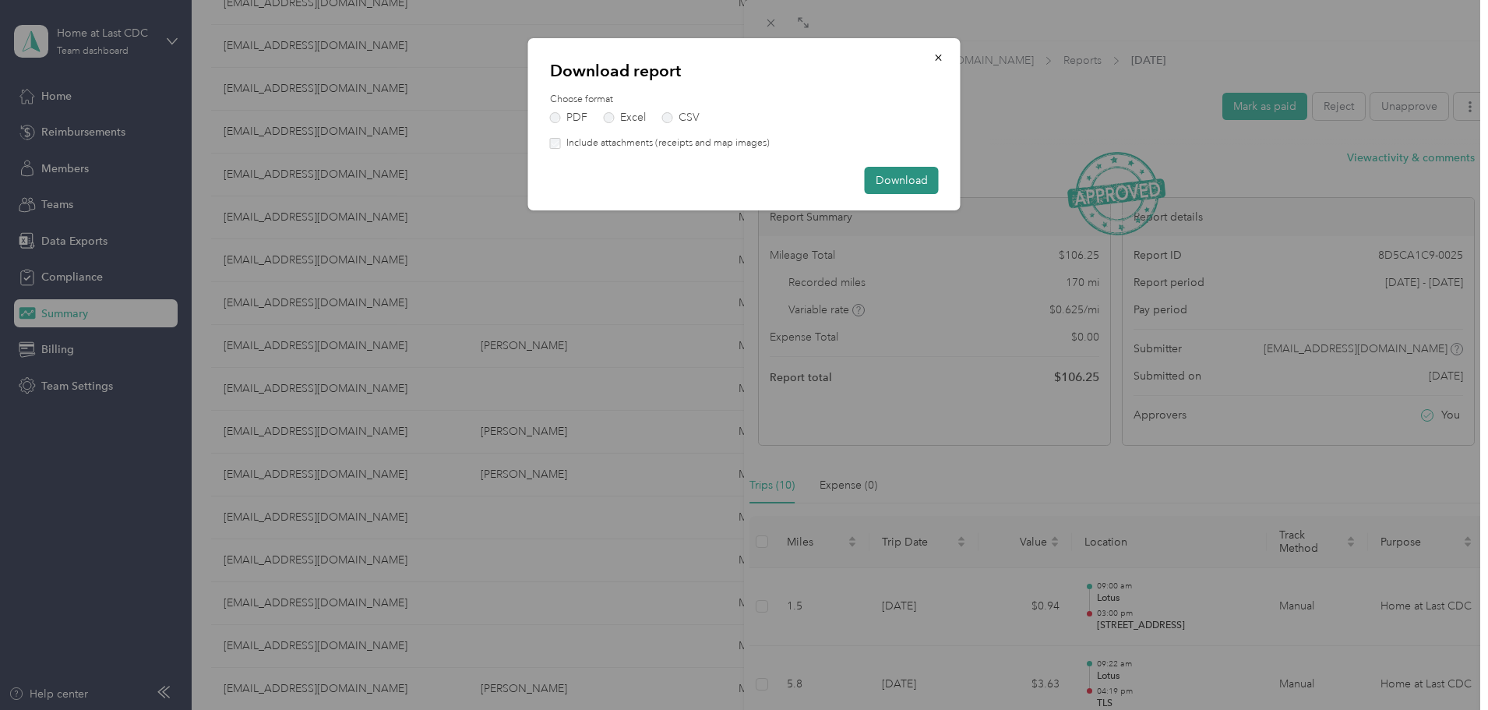
click at [887, 178] on button "Download" at bounding box center [902, 180] width 74 height 27
